Goal: Task Accomplishment & Management: Complete application form

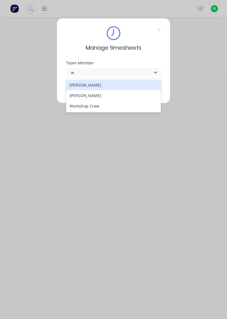
click at [91, 96] on div "[PERSON_NAME]" at bounding box center [113, 95] width 95 height 11
type input "w"
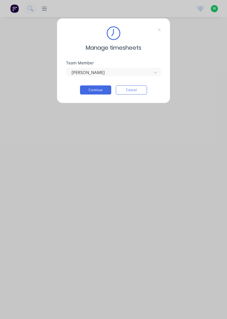
click at [98, 88] on button "Continue" at bounding box center [95, 90] width 31 height 9
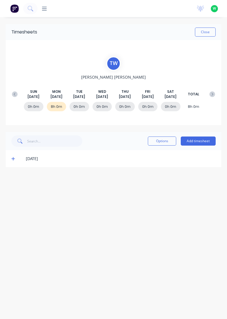
click at [12, 158] on icon at bounding box center [12, 158] width 3 height 3
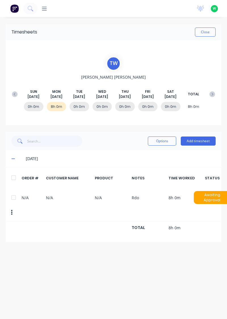
click at [201, 140] on button "Add timesheet" at bounding box center [198, 141] width 35 height 9
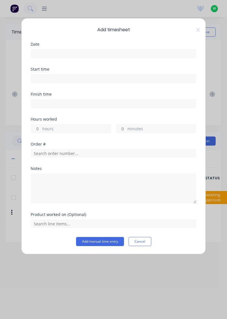
click at [120, 54] on input at bounding box center [113, 53] width 165 height 9
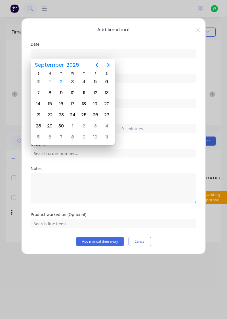
click at [63, 84] on div "2" at bounding box center [61, 82] width 9 height 9
type input "[DATE]"
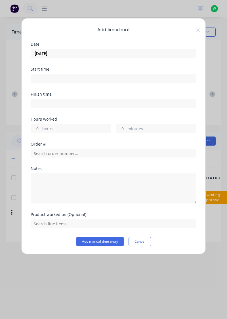
click at [65, 128] on label "hours" at bounding box center [76, 129] width 69 height 7
click at [41, 128] on input "hours" at bounding box center [36, 128] width 10 height 9
type input "1"
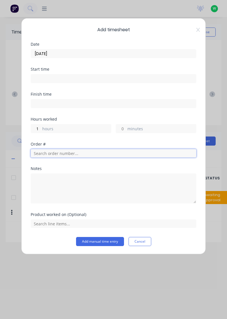
click at [67, 153] on input "text" at bounding box center [114, 153] width 166 height 9
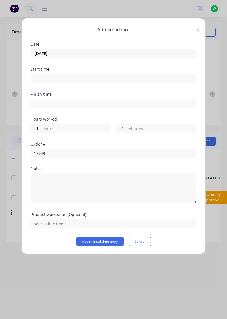
click at [63, 169] on div "Notes" at bounding box center [114, 169] width 166 height 4
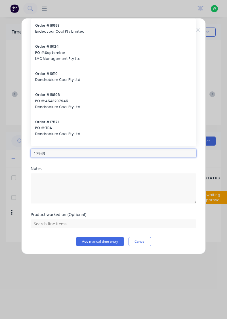
click at [116, 152] on input "17943" at bounding box center [114, 153] width 166 height 9
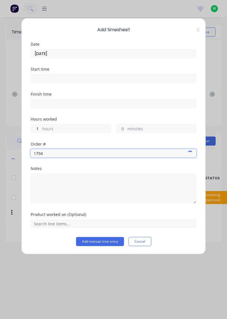
type input "17943"
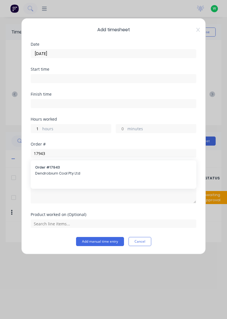
click at [62, 170] on div "Order # 17943 Dendrobium Coal Pty Ltd" at bounding box center [113, 171] width 157 height 12
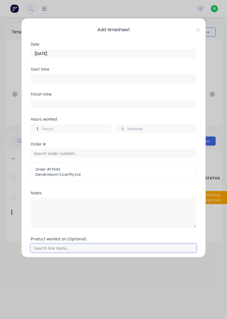
click at [115, 245] on input "text" at bounding box center [114, 248] width 166 height 9
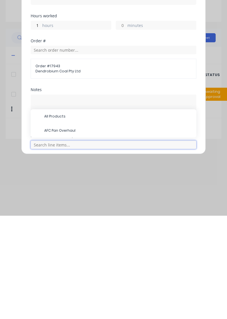
scroll to position [24, 0]
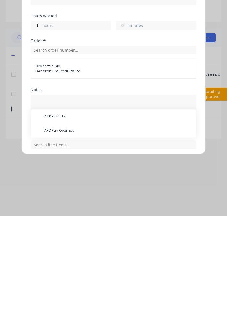
click at [72, 232] on span "AFC Pan Overhaul" at bounding box center [118, 234] width 148 height 5
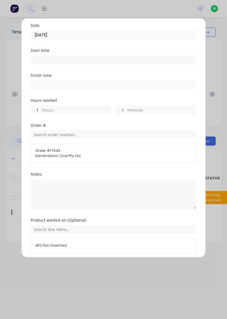
scroll to position [39, 0]
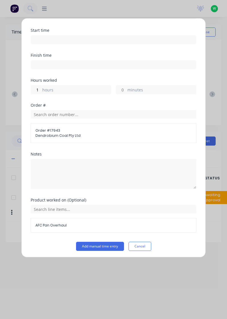
click at [108, 243] on button "Add manual time entry" at bounding box center [100, 246] width 48 height 9
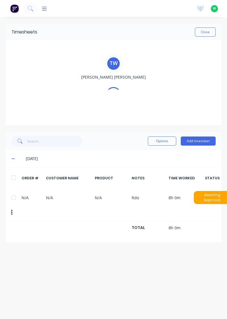
scroll to position [0, 0]
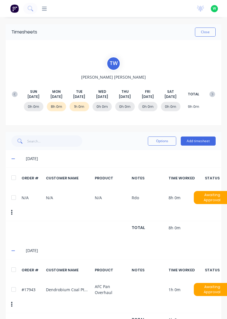
click at [200, 142] on button "Add timesheet" at bounding box center [198, 141] width 35 height 9
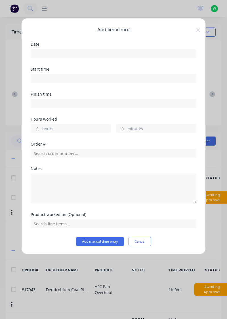
click at [105, 53] on input at bounding box center [113, 53] width 165 height 9
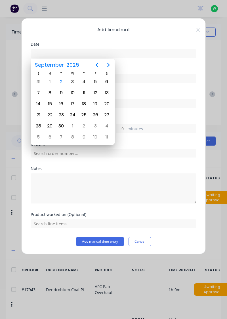
click at [61, 82] on div "2" at bounding box center [61, 82] width 9 height 9
type input "[DATE]"
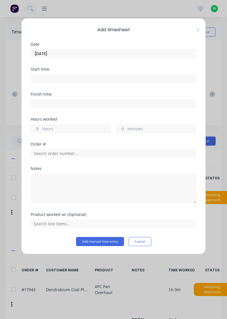
click at [72, 130] on label "hours" at bounding box center [76, 129] width 69 height 7
click at [41, 130] on input "hours" at bounding box center [36, 128] width 10 height 9
type input "2"
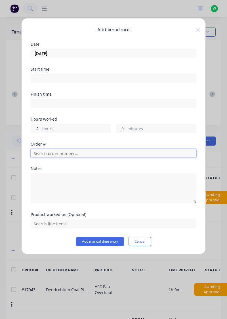
click at [75, 154] on input "text" at bounding box center [114, 153] width 166 height 9
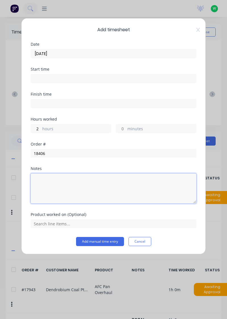
click at [65, 174] on textarea at bounding box center [114, 189] width 166 height 30
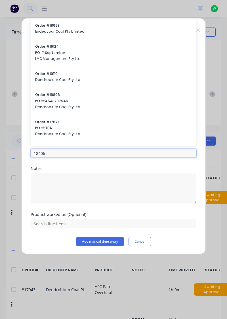
click at [82, 152] on input "18406" at bounding box center [114, 153] width 166 height 9
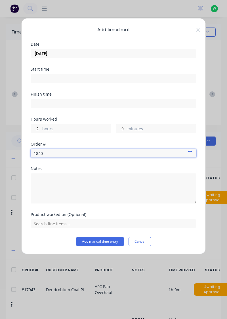
type input "18406"
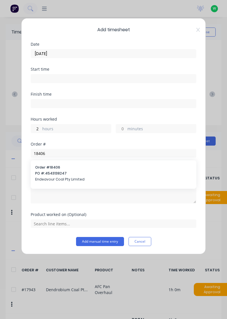
click at [64, 173] on span "PO #: 4543138247" at bounding box center [113, 173] width 157 height 5
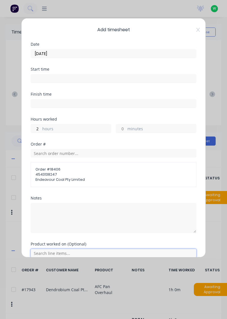
click at [92, 250] on input "text" at bounding box center [114, 253] width 166 height 9
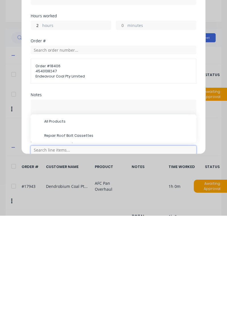
scroll to position [24, 0]
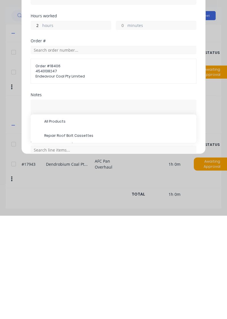
click at [82, 238] on span "Repair Roof Bolt Cassettes" at bounding box center [118, 239] width 148 height 5
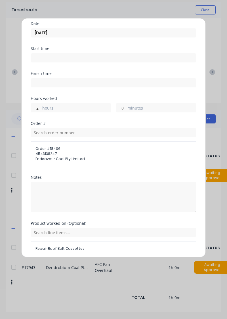
scroll to position [44, 0]
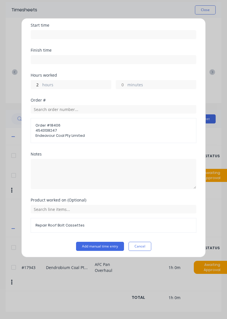
click at [107, 246] on button "Add manual time entry" at bounding box center [100, 246] width 48 height 9
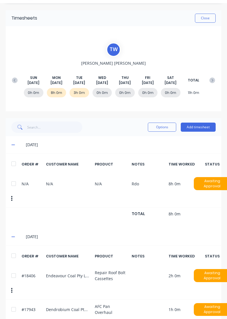
scroll to position [18, 0]
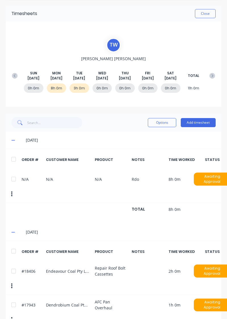
click at [203, 123] on button "Add timesheet" at bounding box center [198, 122] width 35 height 9
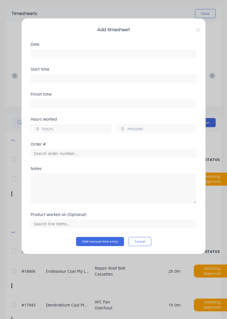
click at [122, 55] on input at bounding box center [113, 53] width 165 height 9
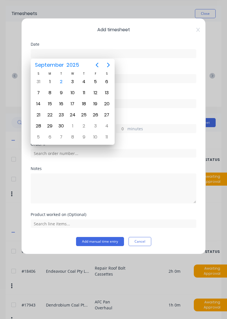
click at [62, 80] on div "2" at bounding box center [61, 82] width 9 height 9
type input "[DATE]"
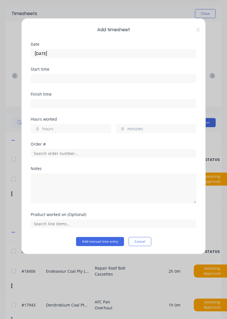
click at [74, 127] on label "hours" at bounding box center [76, 129] width 69 height 7
click at [41, 127] on input "hours" at bounding box center [36, 128] width 10 height 9
type input "6"
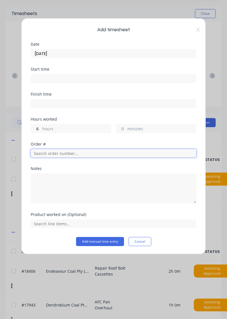
click at [80, 152] on input "text" at bounding box center [114, 153] width 166 height 9
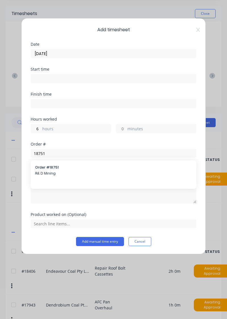
click at [53, 168] on div "Notes" at bounding box center [114, 169] width 166 height 4
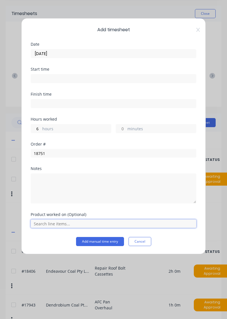
click at [104, 222] on input "text" at bounding box center [114, 224] width 166 height 9
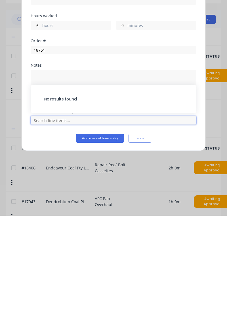
scroll to position [30, 0]
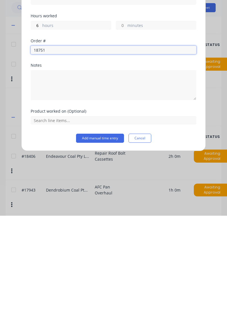
click at [93, 153] on input "18751" at bounding box center [114, 153] width 166 height 9
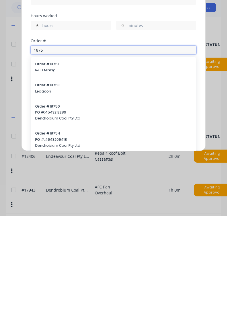
type input "18751"
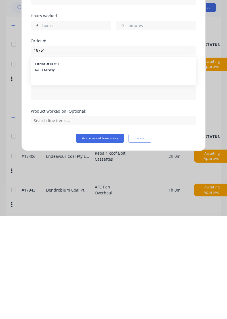
click at [49, 169] on span "Order # 18751" at bounding box center [113, 167] width 157 height 5
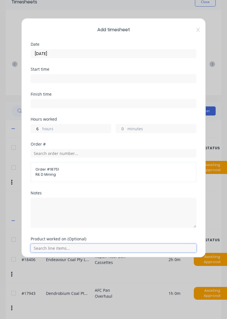
click at [100, 248] on input "text" at bounding box center [114, 248] width 166 height 9
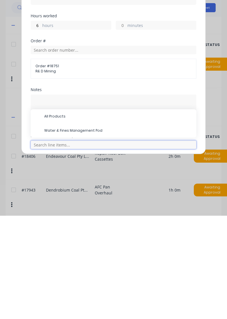
scroll to position [42, 0]
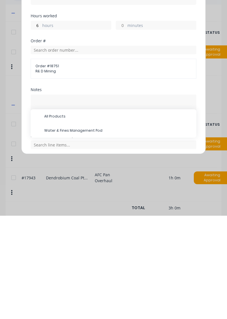
click at [89, 234] on span "Water & Fines Management Pod" at bounding box center [118, 234] width 148 height 5
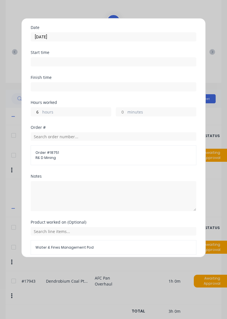
scroll to position [39, 0]
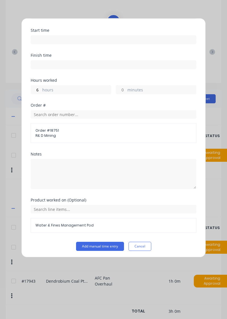
click at [104, 245] on button "Add manual time entry" at bounding box center [100, 246] width 48 height 9
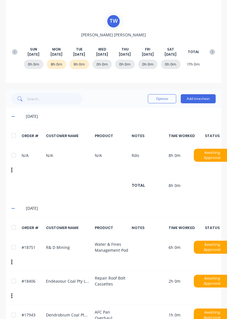
scroll to position [51, 0]
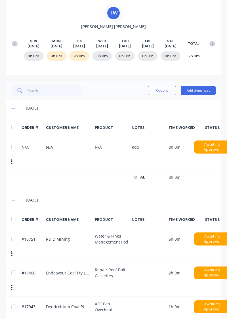
click at [14, 267] on div at bounding box center [13, 272] width 11 height 11
click at [166, 90] on button "Options" at bounding box center [162, 90] width 28 height 9
click at [137, 103] on div "Delete" at bounding box center [150, 105] width 44 height 8
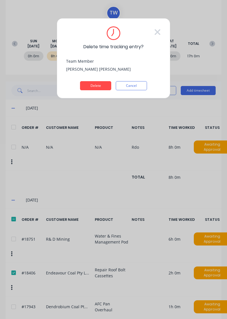
click at [97, 87] on button "Delete" at bounding box center [95, 85] width 31 height 9
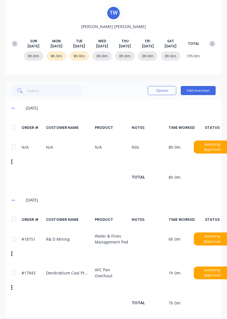
scroll to position [18, 0]
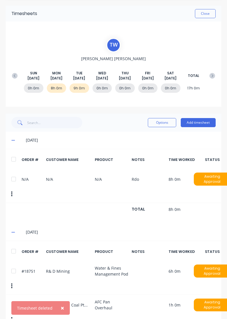
click at [199, 120] on button "Add timesheet" at bounding box center [198, 122] width 35 height 9
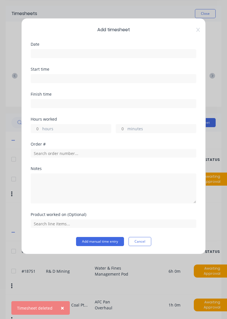
click at [112, 53] on input at bounding box center [113, 53] width 165 height 9
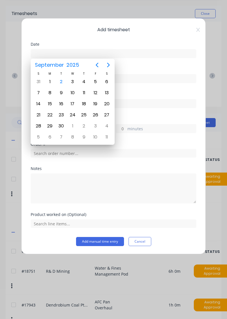
click at [63, 80] on div "2" at bounding box center [61, 82] width 9 height 9
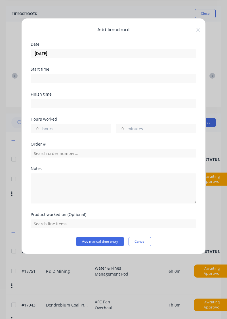
type input "[DATE]"
click at [71, 130] on label "hours" at bounding box center [76, 129] width 69 height 7
click at [41, 130] on input "hours" at bounding box center [36, 128] width 10 height 9
type input "3"
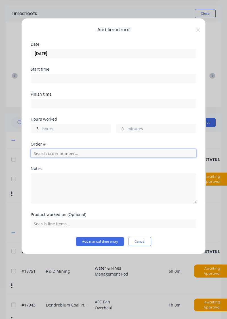
click at [75, 152] on input "text" at bounding box center [114, 153] width 166 height 9
type input "18751"
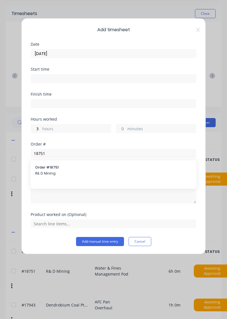
click at [51, 169] on span "Order # 18751" at bounding box center [113, 167] width 157 height 5
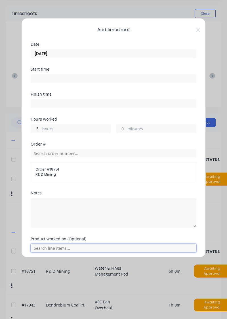
click at [95, 247] on input "text" at bounding box center [114, 248] width 166 height 9
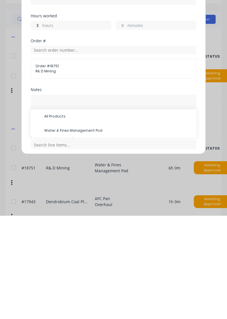
click at [85, 232] on span "Water & Fines Management Pod" at bounding box center [118, 234] width 148 height 5
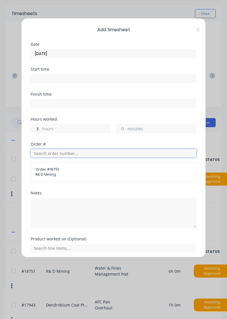
click at [74, 150] on input "text" at bounding box center [114, 153] width 166 height 9
type input "18406"
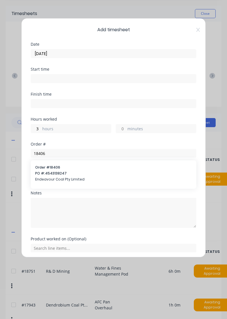
click at [68, 171] on span "PO #: 4543138247" at bounding box center [113, 173] width 157 height 5
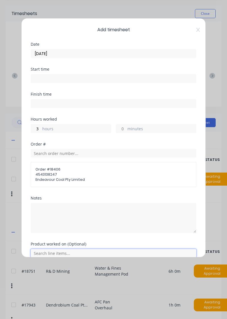
click at [97, 253] on input "text" at bounding box center [114, 253] width 166 height 9
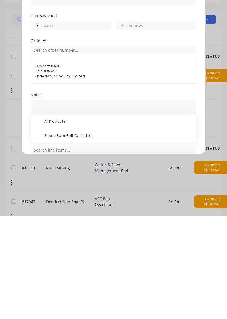
click at [81, 238] on span "Repair Roof Bolt Cassettes" at bounding box center [118, 239] width 148 height 5
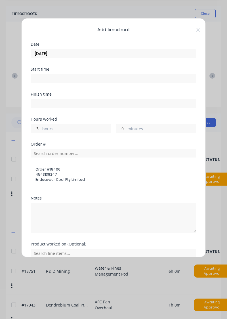
scroll to position [26, 0]
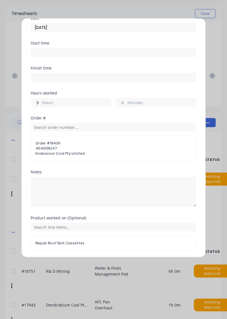
click at [107, 263] on button "Add manual time entry" at bounding box center [100, 264] width 48 height 9
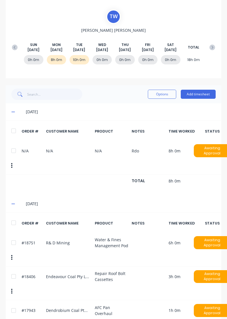
scroll to position [51, 0]
